Goal: Find specific page/section: Find specific page/section

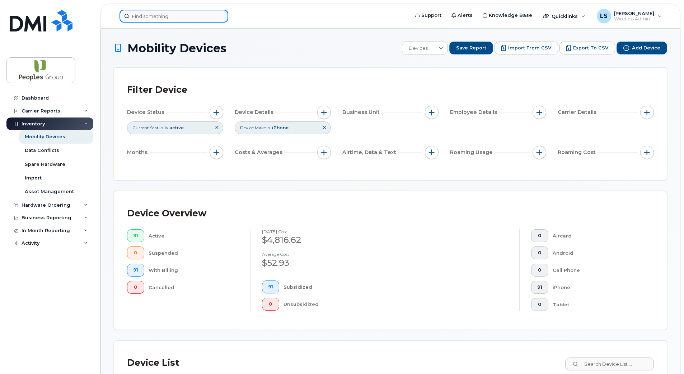
click at [149, 15] on input at bounding box center [173, 16] width 109 height 13
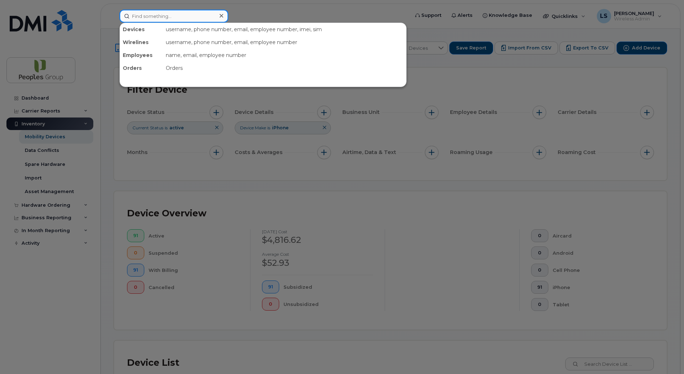
paste input "[PHONE_NUMBER]"
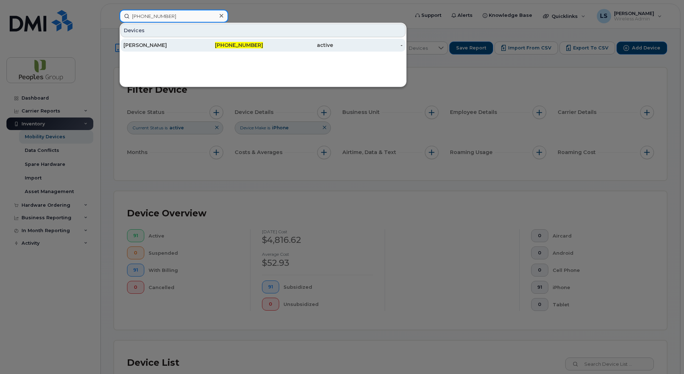
type input "[PHONE_NUMBER]"
click at [156, 49] on div "[PERSON_NAME]" at bounding box center [158, 45] width 70 height 13
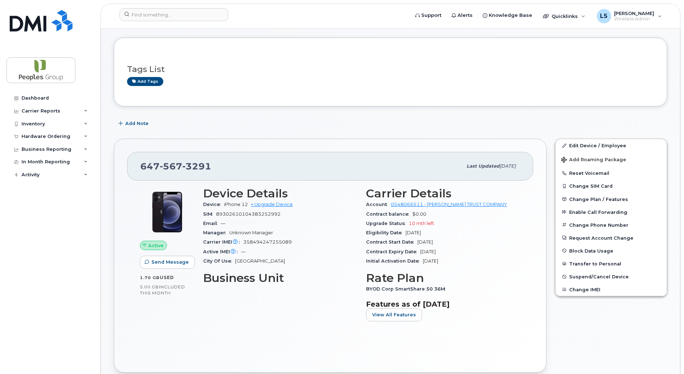
scroll to position [72, 0]
